Goal: Complete application form

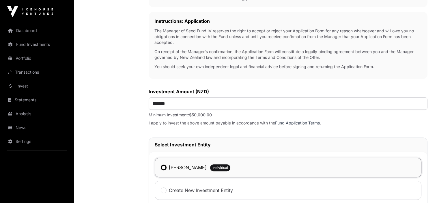
scroll to position [368, 0]
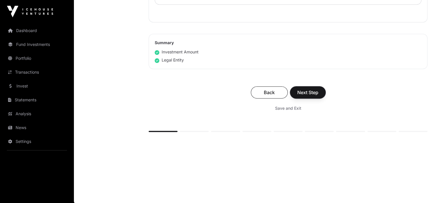
click at [309, 92] on span "Next Step" at bounding box center [307, 92] width 21 height 7
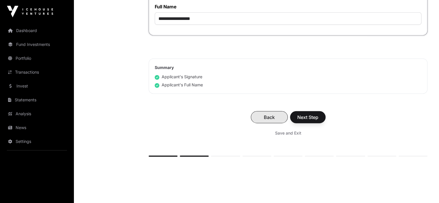
scroll to position [1535, 0]
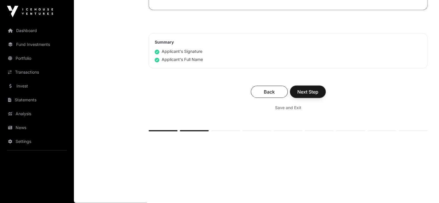
click at [302, 90] on span "Next Step" at bounding box center [307, 91] width 21 height 7
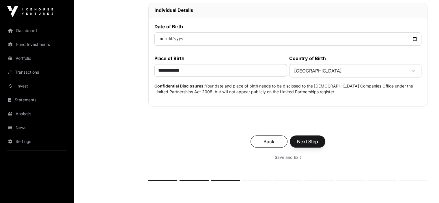
scroll to position [319, 0]
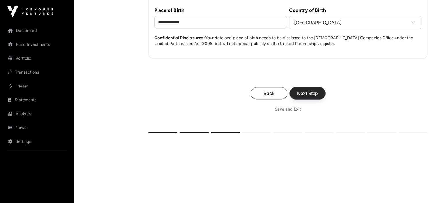
click at [310, 92] on span "Next Step" at bounding box center [307, 93] width 21 height 7
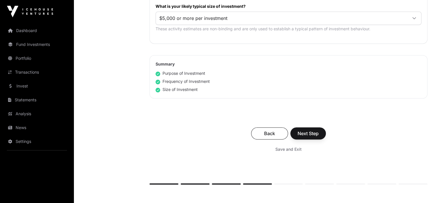
scroll to position [404, 0]
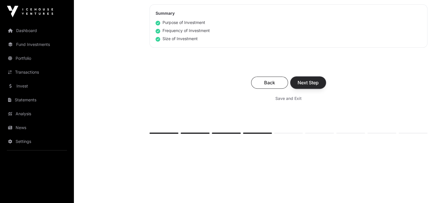
click at [313, 79] on span "Next Step" at bounding box center [307, 82] width 21 height 7
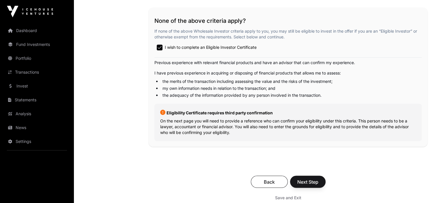
scroll to position [1009, 0]
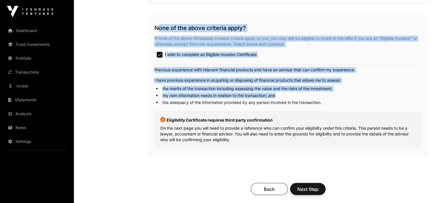
drag, startPoint x: 151, startPoint y: 31, endPoint x: 310, endPoint y: 94, distance: 171.2
click at [307, 99] on div "None of the above criteria apply? If none of the above Wholesale Investor crite…" at bounding box center [287, 84] width 279 height 139
drag, startPoint x: 389, startPoint y: 100, endPoint x: 363, endPoint y: 85, distance: 29.3
click at [389, 98] on li "my own information needs in relation to the transaction; and" at bounding box center [291, 95] width 261 height 6
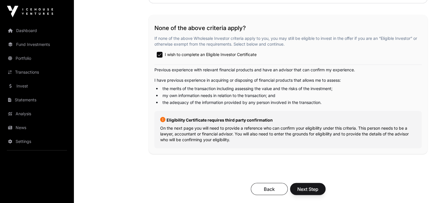
drag, startPoint x: 153, startPoint y: 31, endPoint x: 389, endPoint y: 145, distance: 261.8
click at [396, 147] on div "None of the above criteria apply? If none of the above Wholesale Investor crite…" at bounding box center [287, 84] width 279 height 139
copy div "Lore ip dol sitam consecte adipi? El sedd ei tem incid Utlaboree Dolorema aliqu…"
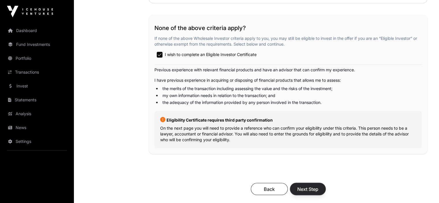
click at [298, 192] on span "Next Step" at bounding box center [307, 188] width 21 height 7
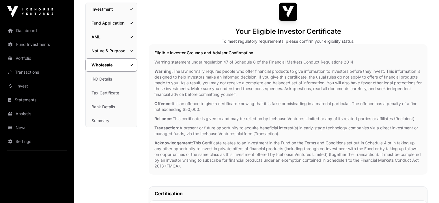
scroll to position [29, 0]
